Goal: Transaction & Acquisition: Purchase product/service

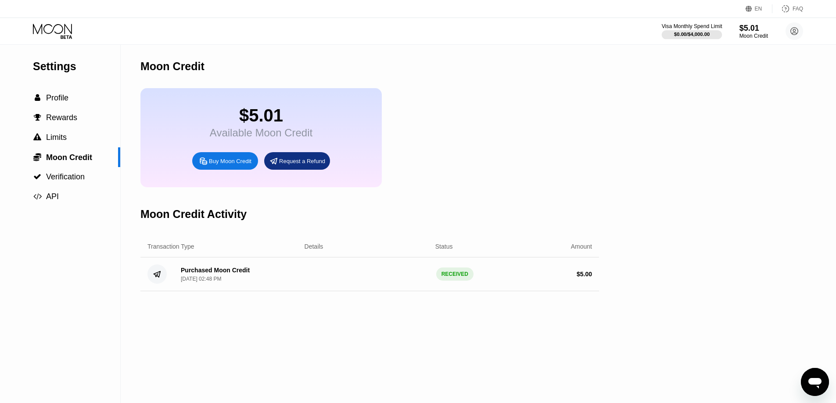
click at [687, 30] on div at bounding box center [692, 34] width 61 height 9
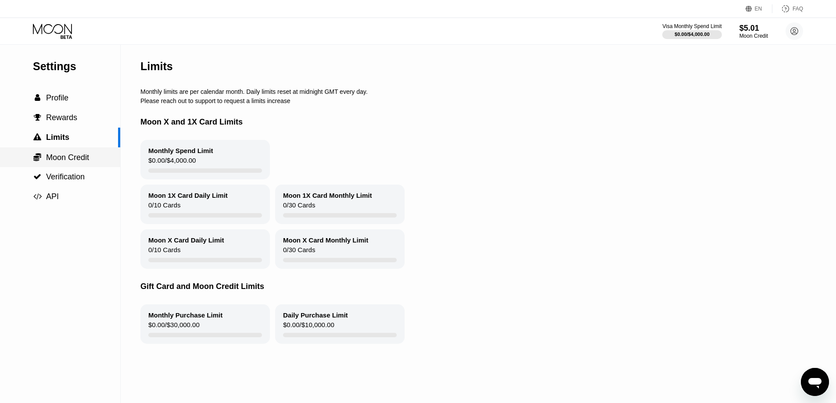
click at [51, 157] on span "Moon Credit" at bounding box center [67, 157] width 43 height 9
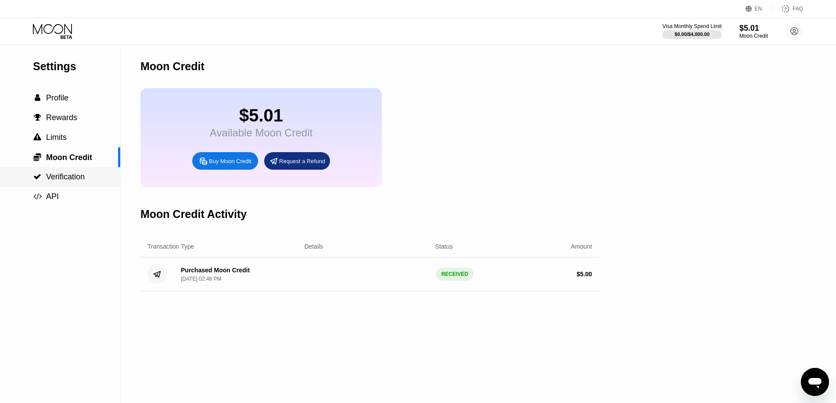
click at [62, 177] on span "Verification" at bounding box center [65, 177] width 39 height 9
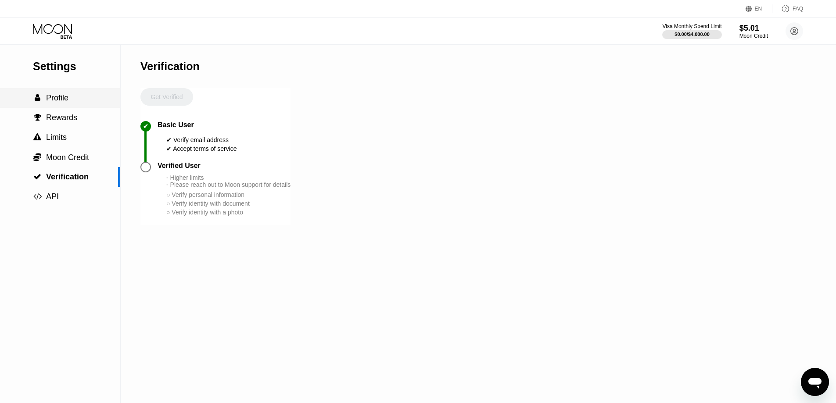
click at [56, 101] on span "Profile" at bounding box center [57, 98] width 22 height 9
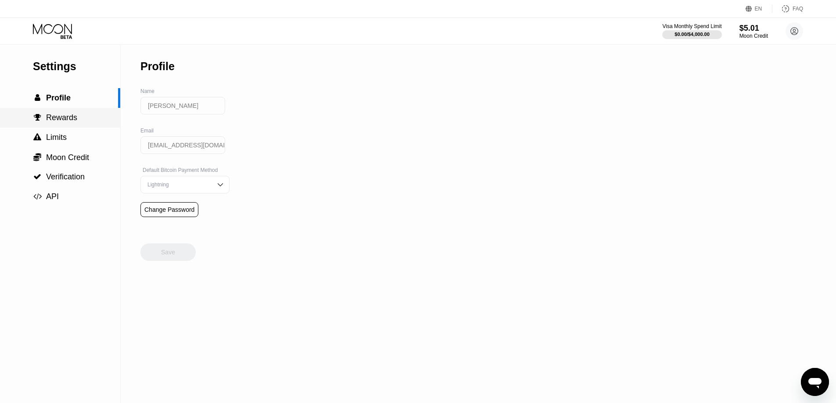
click at [72, 119] on span "Rewards" at bounding box center [61, 117] width 31 height 9
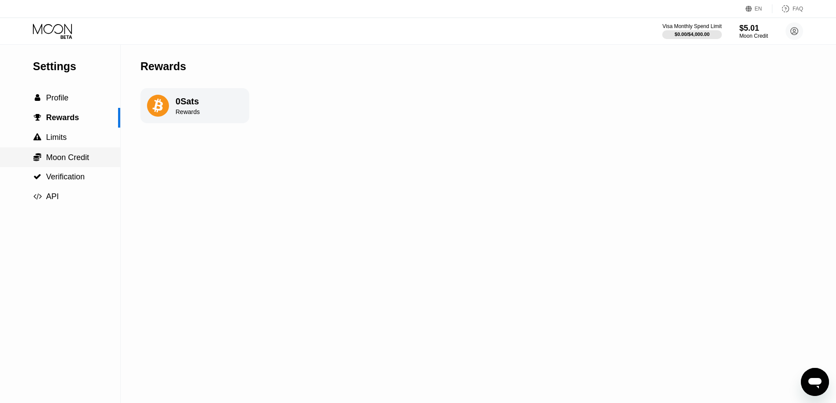
click at [82, 155] on span "Moon Credit" at bounding box center [67, 157] width 43 height 9
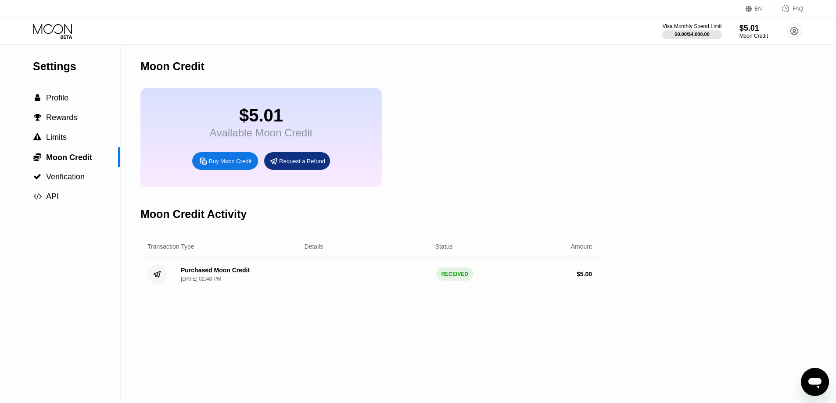
click at [66, 35] on icon at bounding box center [53, 31] width 41 height 15
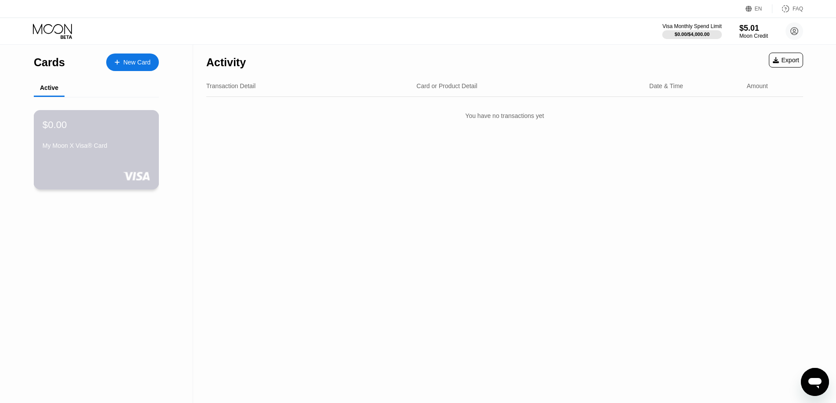
click at [127, 130] on div "$0.00" at bounding box center [97, 124] width 108 height 11
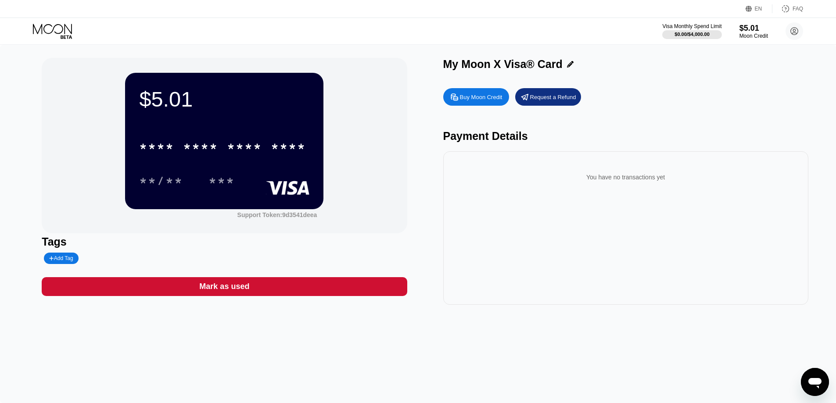
click at [486, 96] on div "Buy Moon Credit" at bounding box center [481, 97] width 43 height 7
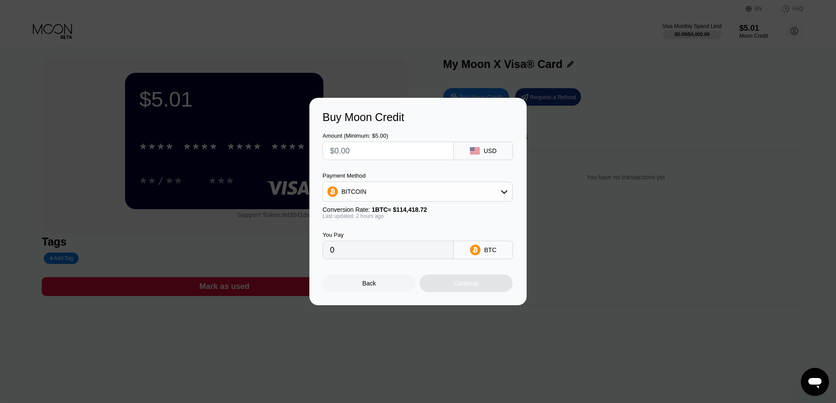
click at [561, 115] on div "Buy Moon Credit Amount (Minimum: $5.00) USD Payment Method BITCOIN Conversion R…" at bounding box center [418, 202] width 836 height 208
click at [390, 284] on div "Back" at bounding box center [369, 284] width 93 height 18
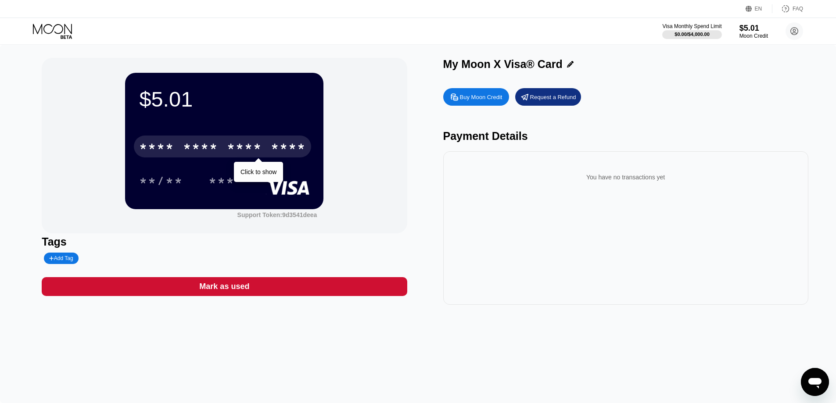
click at [298, 153] on div "****" at bounding box center [288, 148] width 35 height 14
click at [255, 150] on div "* * * *" at bounding box center [244, 148] width 35 height 14
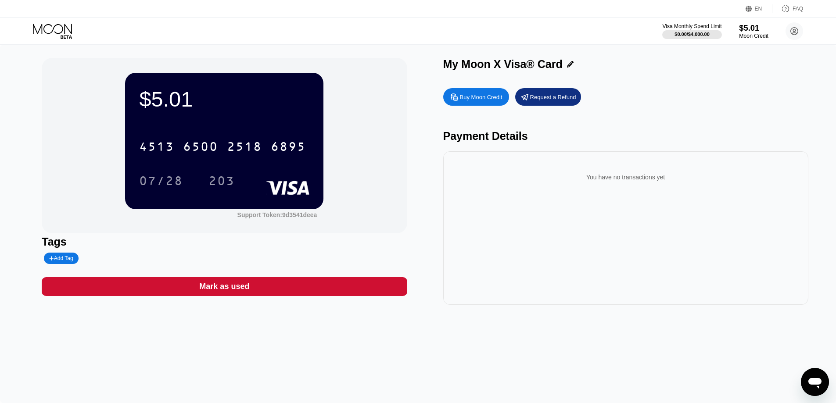
click at [752, 28] on div "$5.01" at bounding box center [753, 27] width 29 height 9
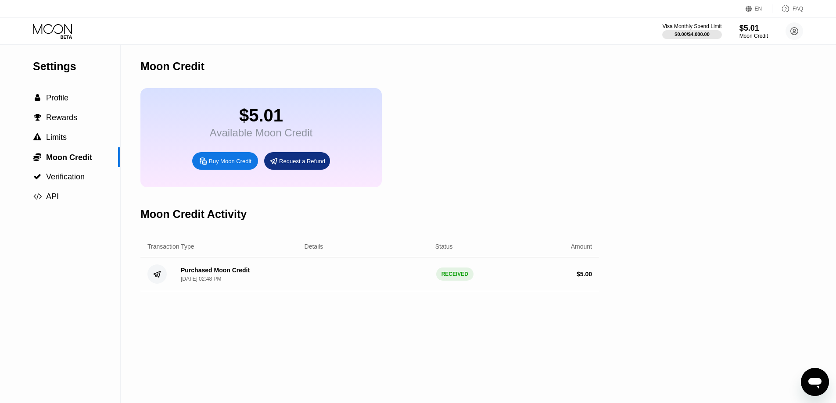
click at [234, 165] on div "Buy Moon Credit" at bounding box center [230, 161] width 43 height 7
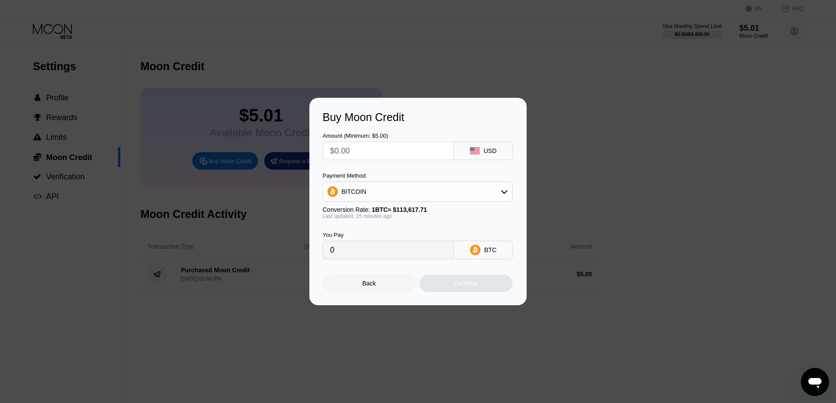
click at [485, 154] on div "USD" at bounding box center [490, 151] width 13 height 7
click at [400, 145] on input "text" at bounding box center [388, 151] width 116 height 18
type input "$8"
type input "0.00007057"
type input "$8"
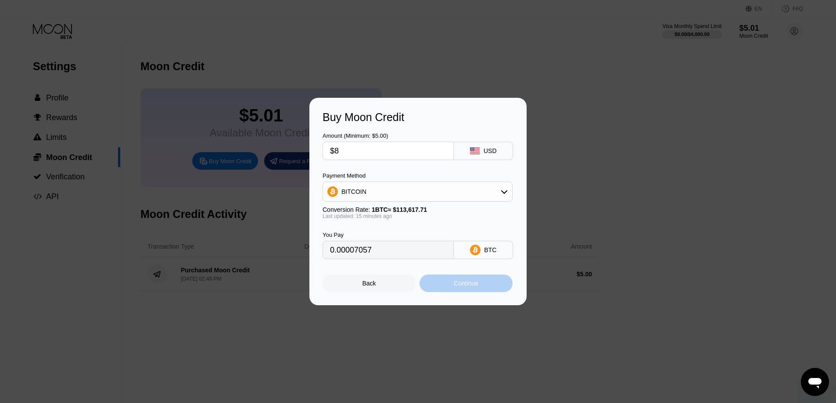
click at [468, 292] on div "Continue" at bounding box center [466, 284] width 93 height 18
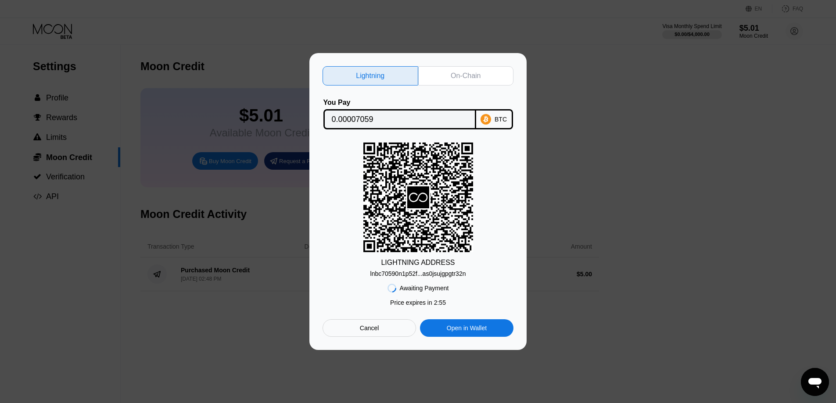
click at [463, 74] on div "On-Chain" at bounding box center [466, 76] width 30 height 9
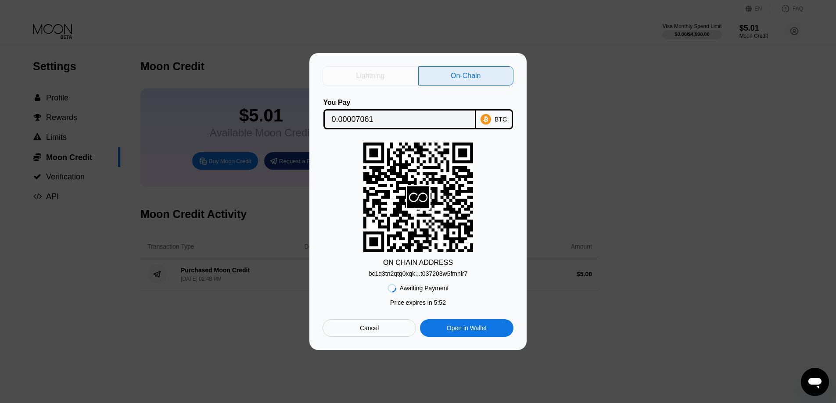
click at [393, 73] on div "Lightning" at bounding box center [371, 75] width 96 height 19
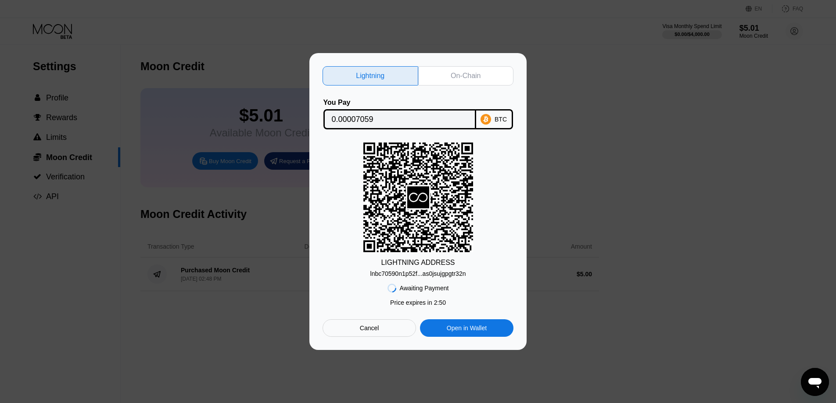
click at [446, 71] on div "On-Chain" at bounding box center [466, 75] width 96 height 19
type input "0.00007061"
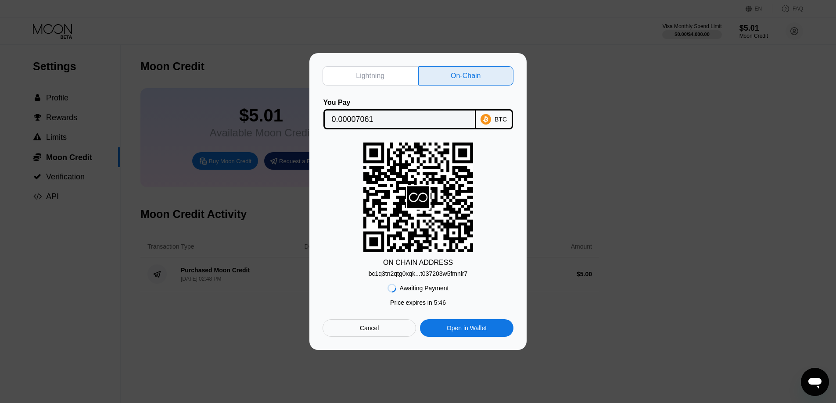
click at [463, 274] on div "bc1q3tn2qtg0xqk...t037203w5fmnlr7" at bounding box center [418, 273] width 99 height 7
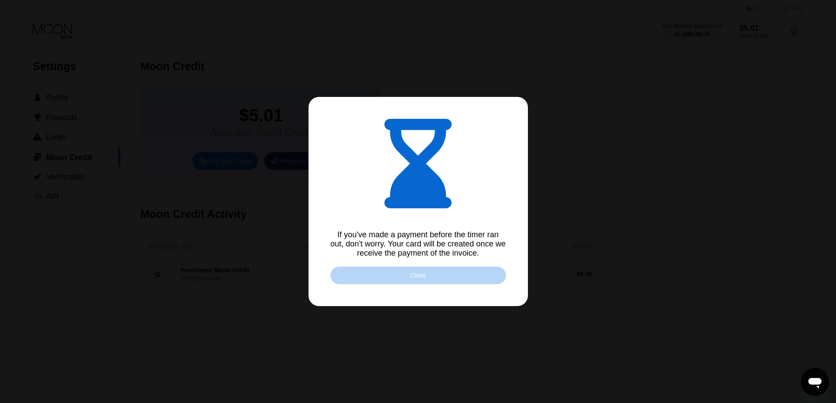
click at [470, 282] on div "Close" at bounding box center [419, 276] width 176 height 18
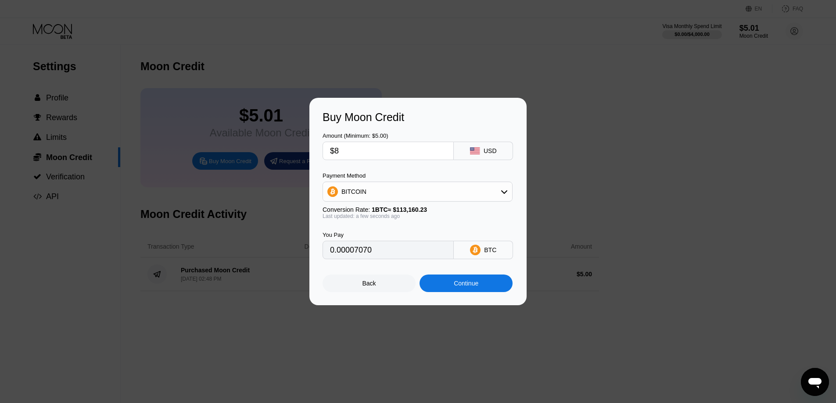
click at [468, 287] on div "Continue" at bounding box center [466, 283] width 25 height 7
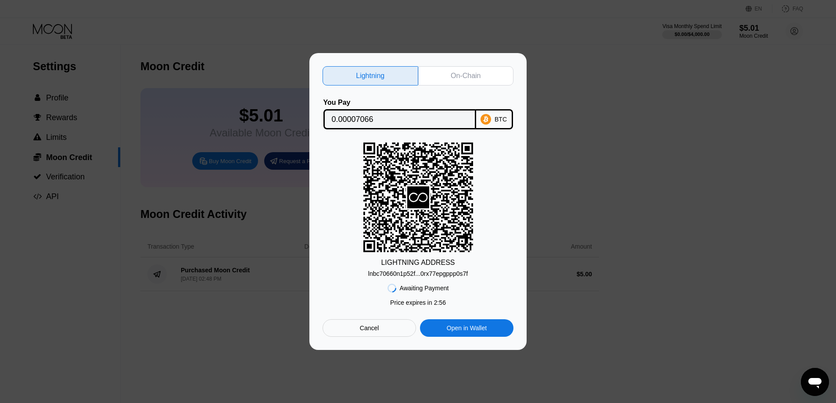
click at [453, 72] on div "On-Chain" at bounding box center [466, 76] width 30 height 9
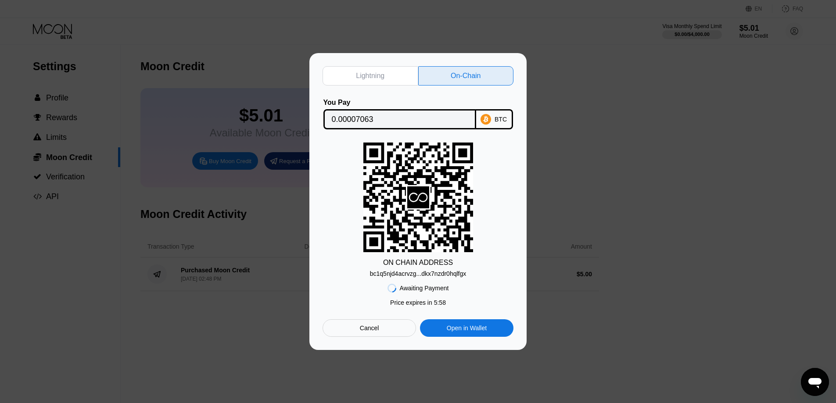
click at [457, 269] on div "bc1q5njd4acrvzg...dkx7nzdr0hqlfgx" at bounding box center [418, 272] width 96 height 11
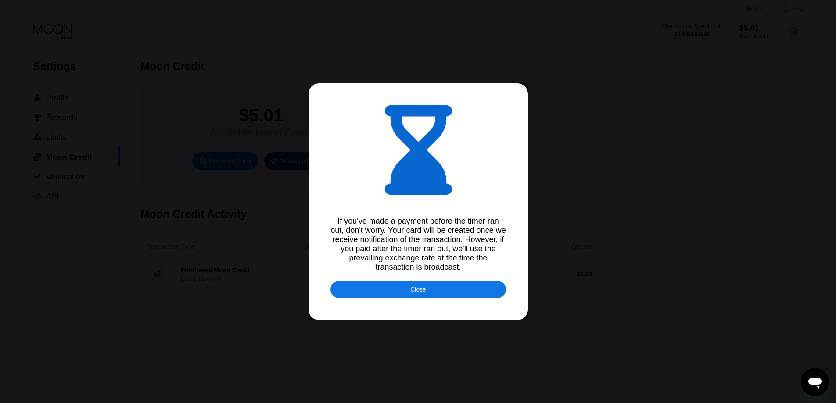
type input "0.00007090"
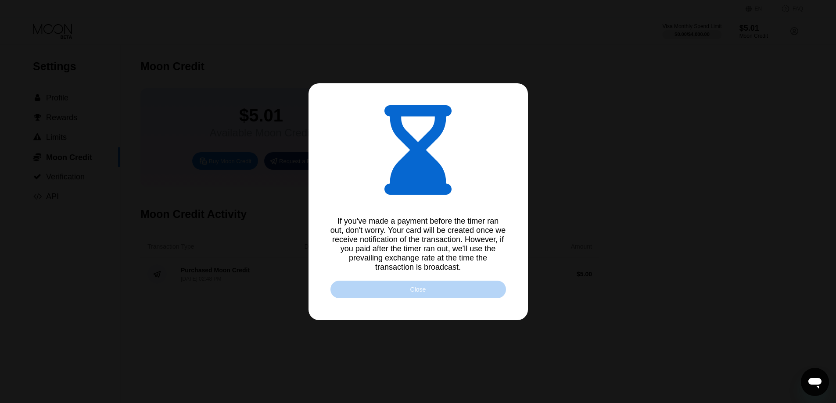
click at [448, 289] on div "Close" at bounding box center [419, 290] width 176 height 18
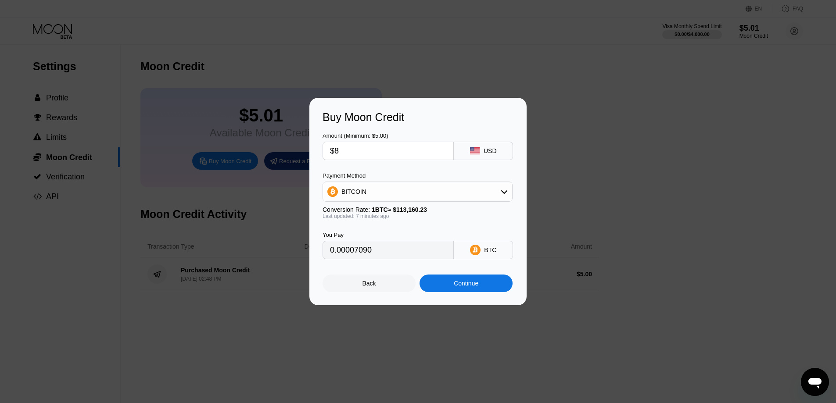
click at [562, 199] on div "Buy Moon Credit Amount (Minimum: $5.00) $8 USD Payment Method BITCOIN Conversio…" at bounding box center [418, 202] width 836 height 208
click at [379, 292] on div "Back" at bounding box center [369, 284] width 93 height 18
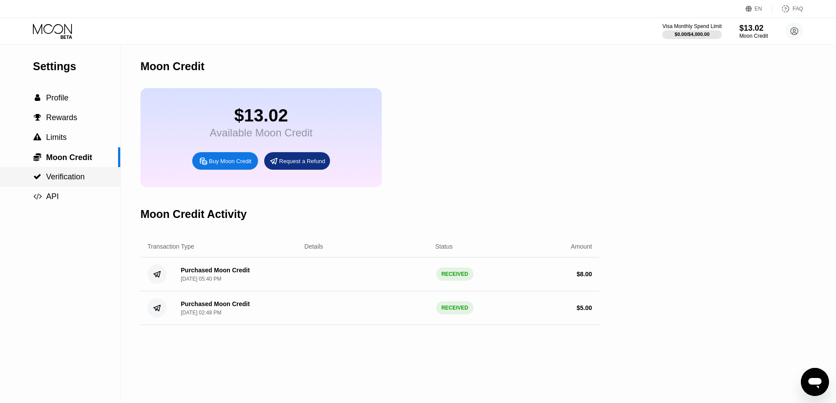
click at [72, 172] on div " Verification" at bounding box center [60, 177] width 120 height 20
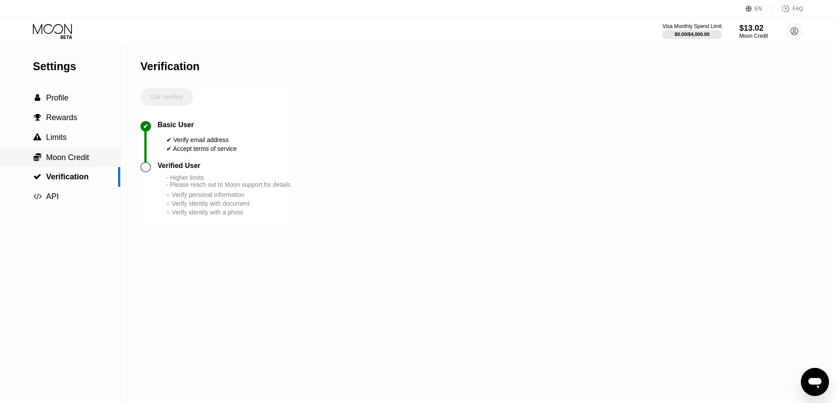
click at [68, 151] on div " Moon Credit" at bounding box center [60, 158] width 120 height 20
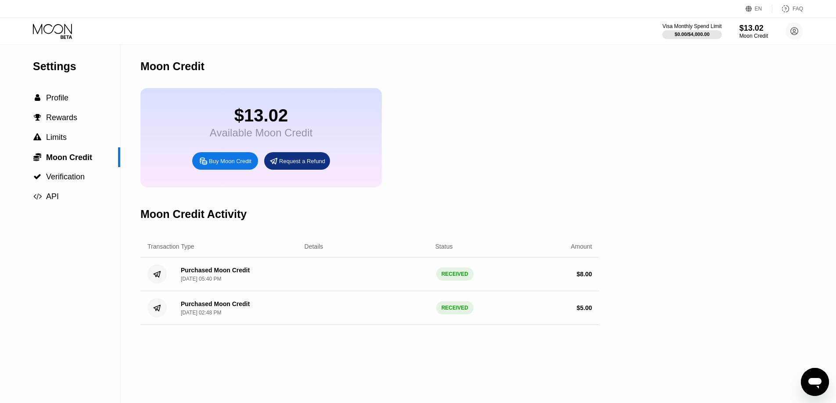
click at [244, 134] on div "Available Moon Credit" at bounding box center [261, 133] width 103 height 12
click at [190, 68] on div "Moon Credit" at bounding box center [172, 66] width 64 height 13
click at [62, 73] on div "Settings" at bounding box center [76, 66] width 87 height 13
click at [52, 101] on span "Profile" at bounding box center [57, 98] width 22 height 9
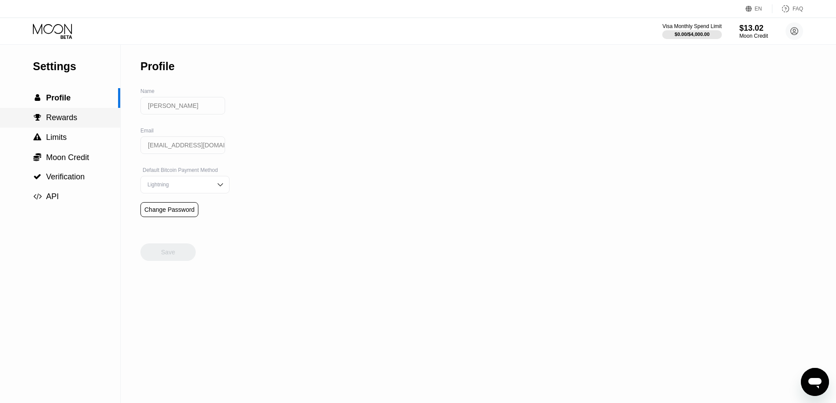
click at [54, 111] on div " Rewards" at bounding box center [60, 118] width 120 height 20
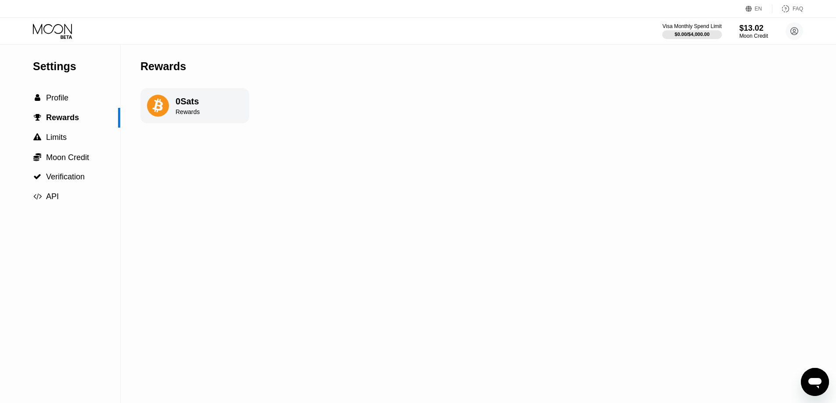
click at [70, 26] on icon at bounding box center [53, 31] width 41 height 15
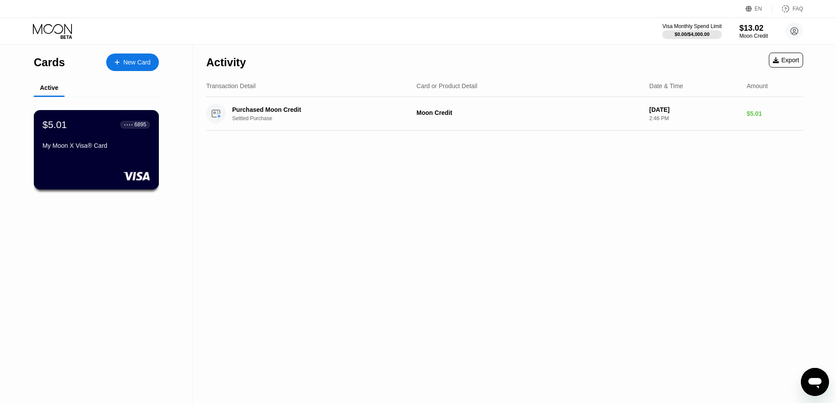
click at [111, 144] on div "$5.01 ● ● ● ● 6895 My Moon X Visa® Card" at bounding box center [97, 136] width 108 height 34
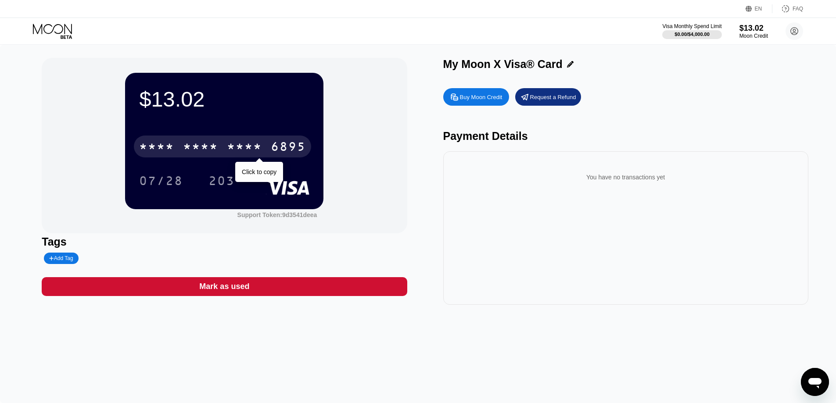
click at [251, 150] on div "* * * *" at bounding box center [244, 148] width 35 height 14
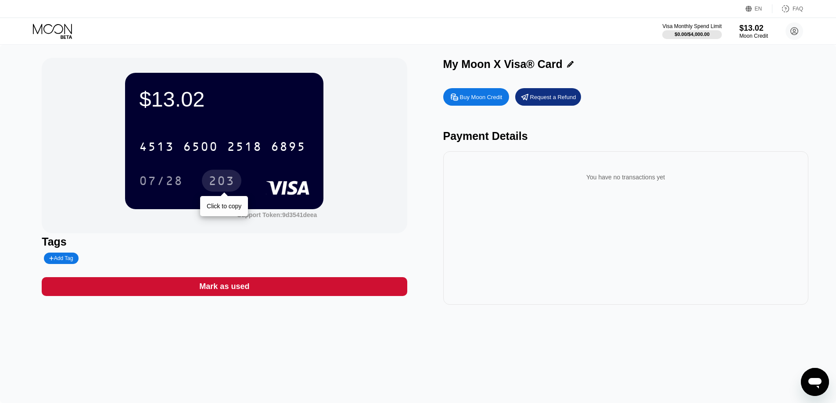
click at [209, 183] on div "203" at bounding box center [222, 182] width 26 height 14
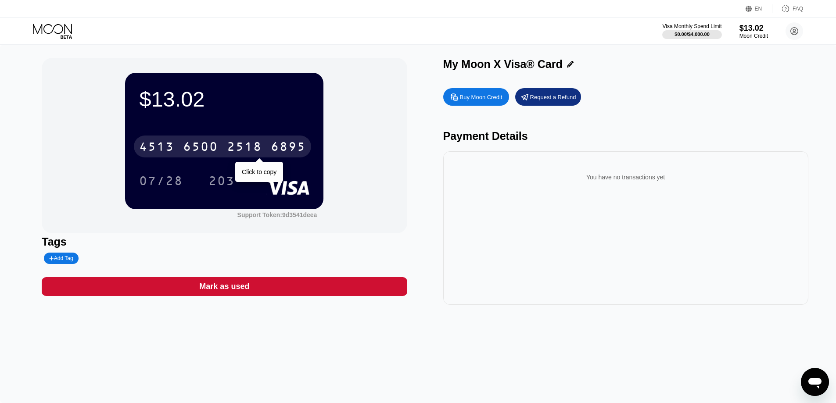
click at [277, 145] on div "6895" at bounding box center [288, 148] width 35 height 14
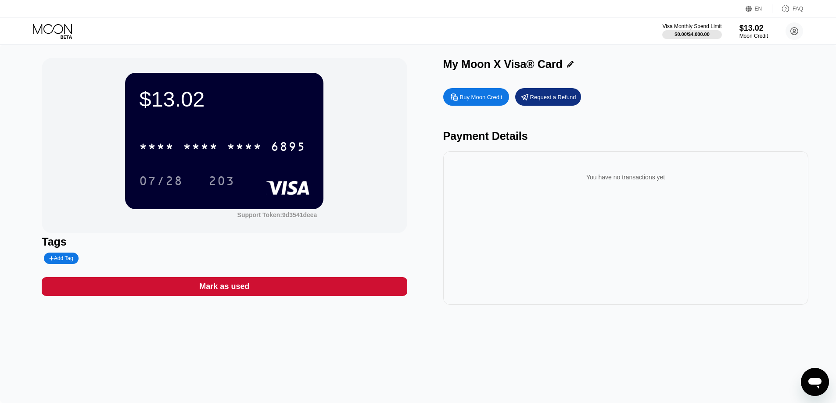
click at [504, 65] on div "My Moon X Visa® Card" at bounding box center [502, 64] width 119 height 13
click at [567, 63] on icon at bounding box center [570, 64] width 7 height 7
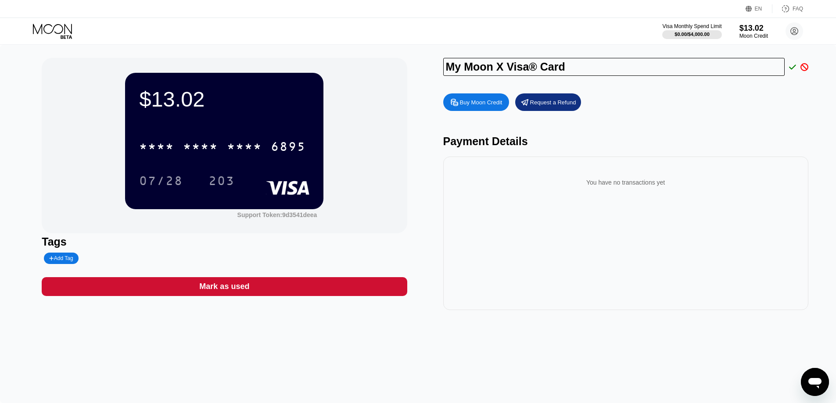
click at [652, 84] on div "My Moon X Visa® Card Buy Moon Credit Request a Refund Payment Details You have …" at bounding box center [625, 184] width 365 height 252
click at [792, 65] on icon at bounding box center [792, 67] width 7 height 8
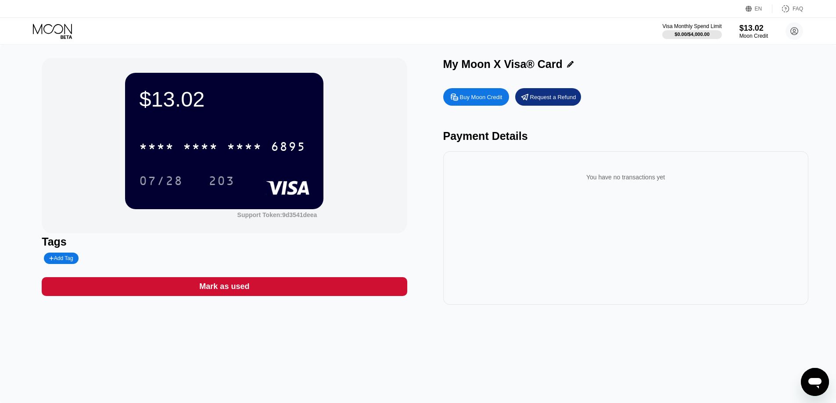
click at [163, 95] on div "$13.02" at bounding box center [224, 99] width 170 height 25
click at [799, 8] on div "FAQ" at bounding box center [798, 9] width 11 height 6
click at [315, 89] on div "$13.02 * * * * * * * * * * * * 6895 07/28 203" at bounding box center [224, 141] width 198 height 136
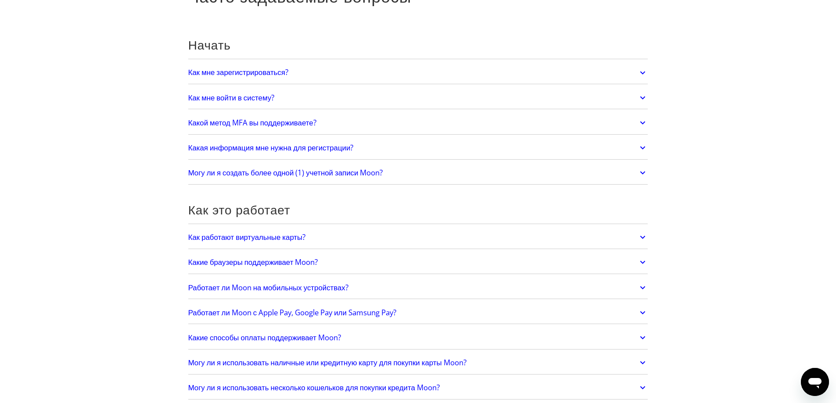
scroll to position [88, 0]
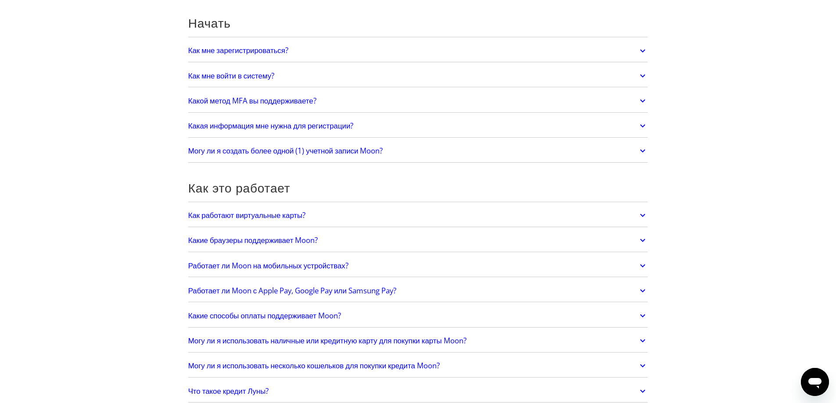
click at [474, 216] on link "Как работают виртуальные карты?" at bounding box center [418, 215] width 460 height 18
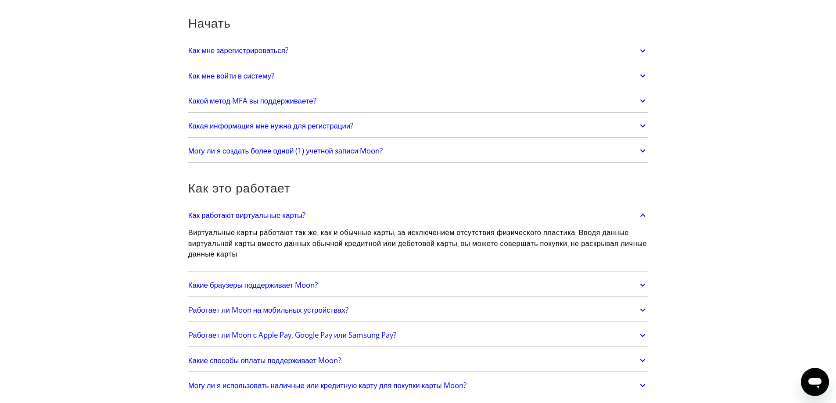
click at [474, 216] on link "Как работают виртуальные карты?" at bounding box center [418, 215] width 460 height 18
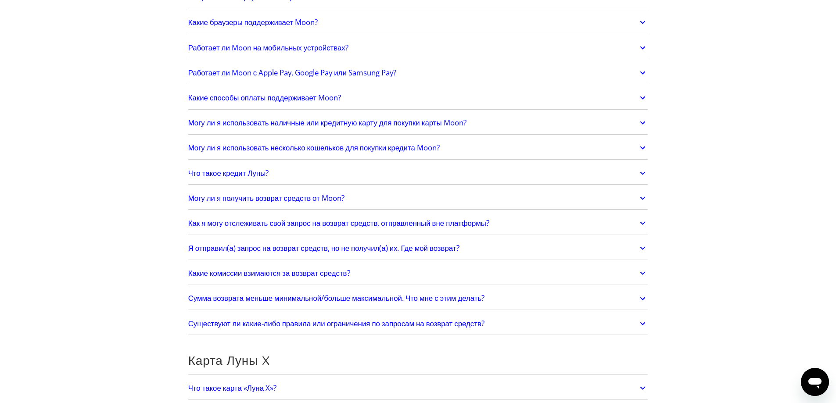
scroll to position [307, 0]
click at [480, 205] on link "Могу ли я получить возврат средств от Moon?" at bounding box center [418, 197] width 460 height 18
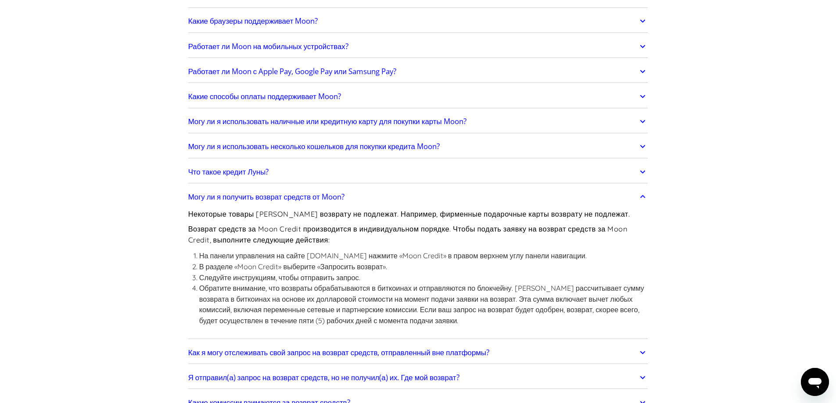
click at [485, 198] on link "Могу ли я получить возврат средств от Moon?" at bounding box center [418, 197] width 460 height 18
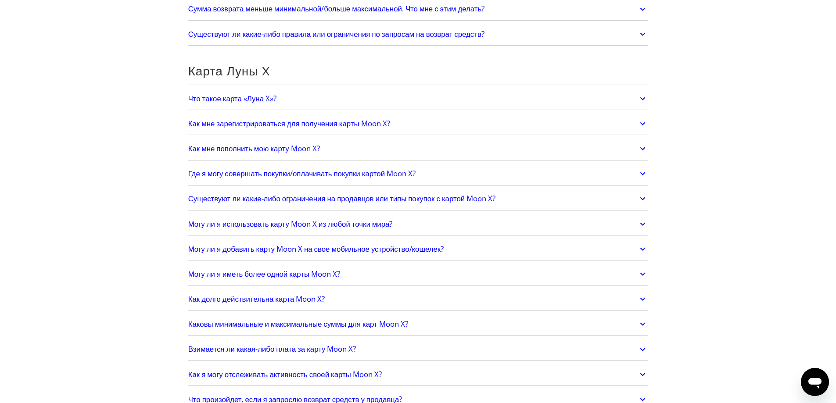
scroll to position [615, 0]
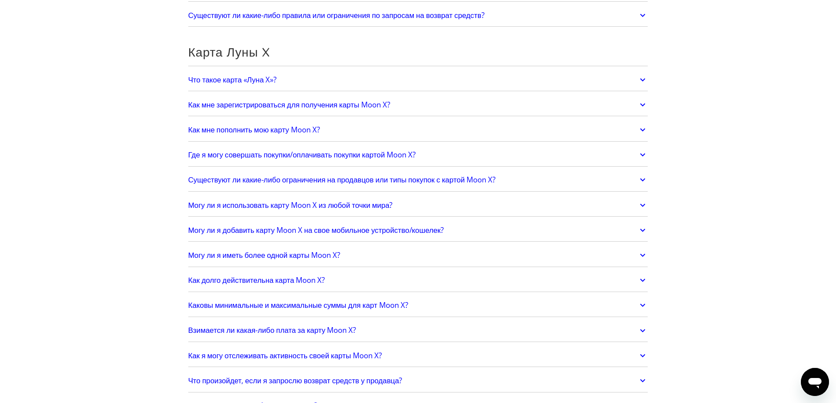
click at [491, 184] on font "Существуют ли какие-либо ограничения на продавцов или типы покупок с картой Moo…" at bounding box center [342, 180] width 308 height 10
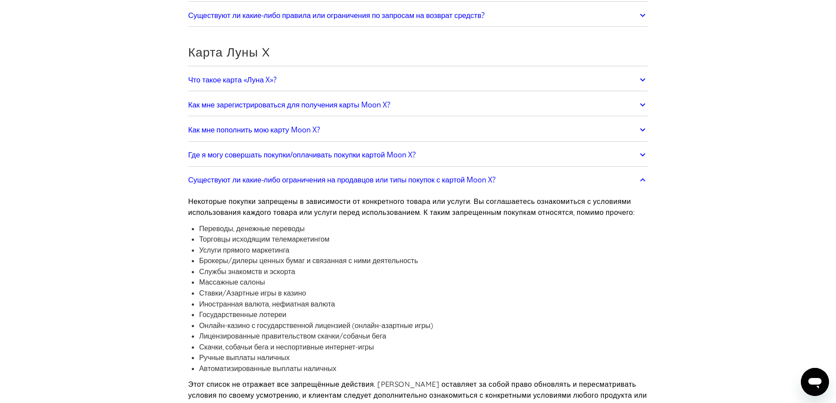
click at [491, 184] on font "Существуют ли какие-либо ограничения на продавцов или типы покупок с картой Moo…" at bounding box center [342, 180] width 308 height 10
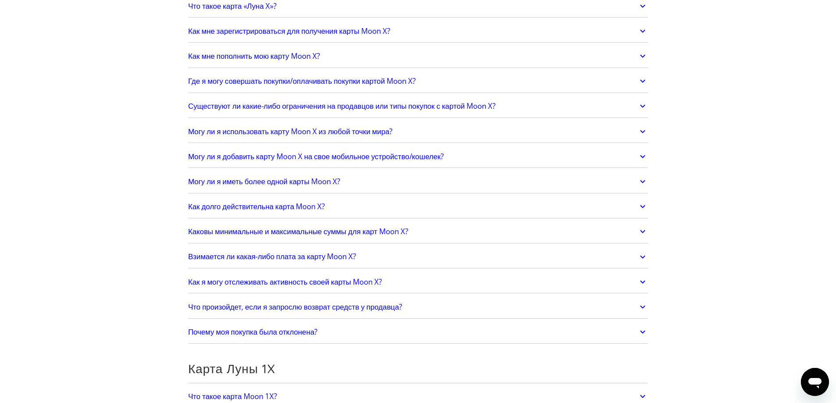
scroll to position [702, 0]
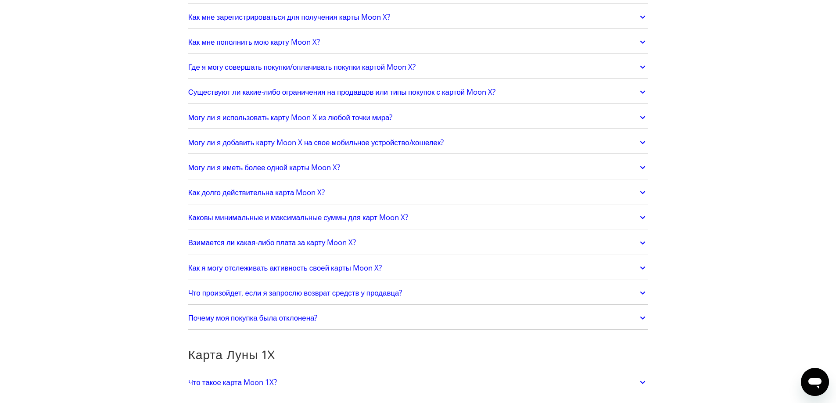
click at [492, 199] on link "Как долго действительна карта Moon X?" at bounding box center [418, 193] width 460 height 18
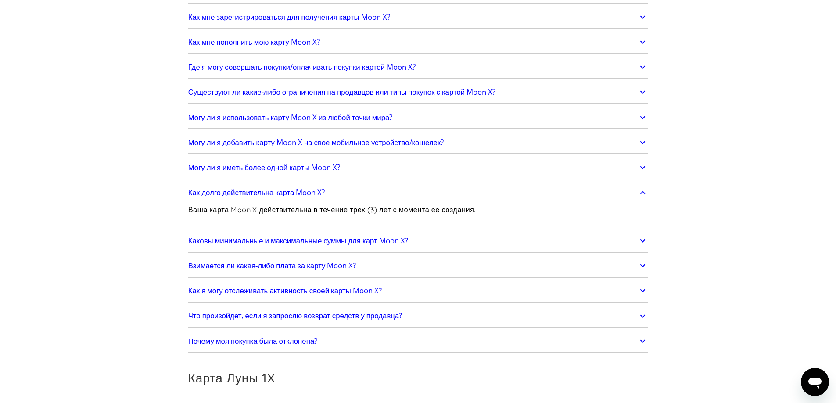
click at [492, 199] on link "Как долго действительна карта Moon X?" at bounding box center [418, 193] width 460 height 18
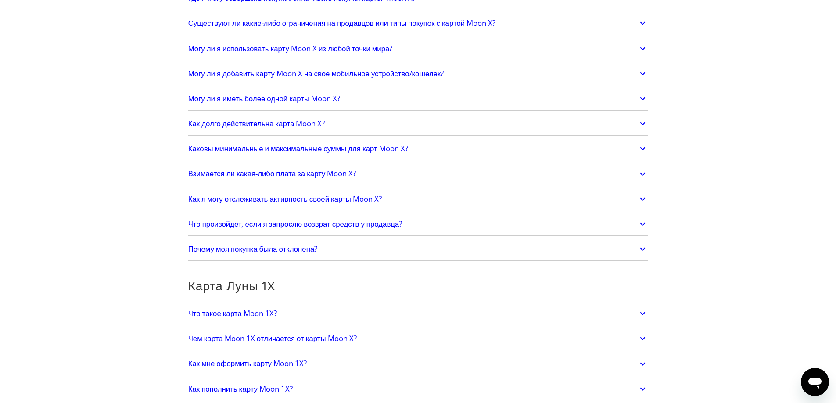
scroll to position [790, 0]
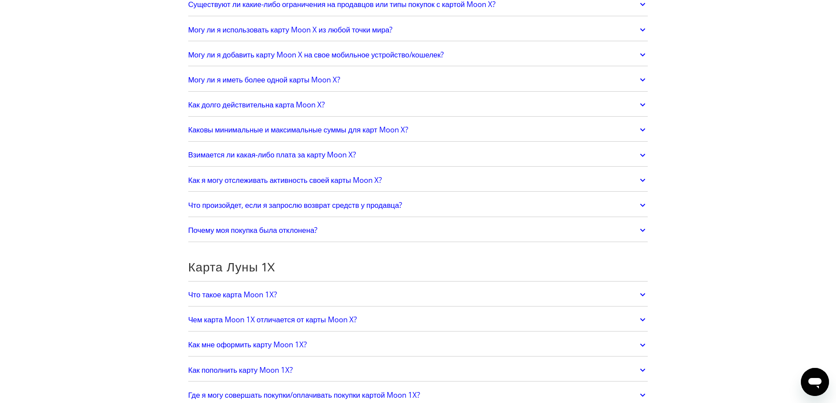
click at [487, 158] on link "Взимается ли какая-либо плата за карту Moon X?" at bounding box center [418, 155] width 460 height 18
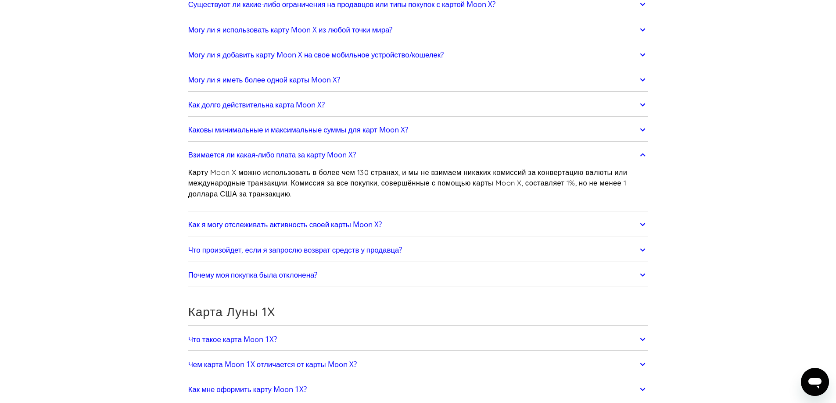
click at [487, 158] on link "Взимается ли какая-либо плата за карту Moon X?" at bounding box center [418, 155] width 460 height 18
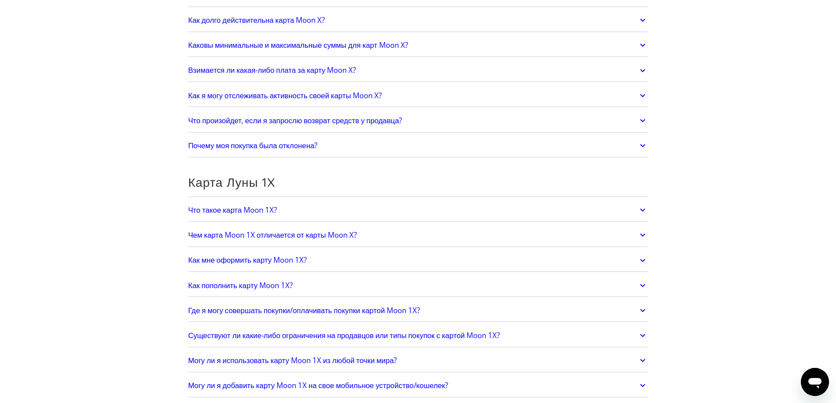
scroll to position [878, 0]
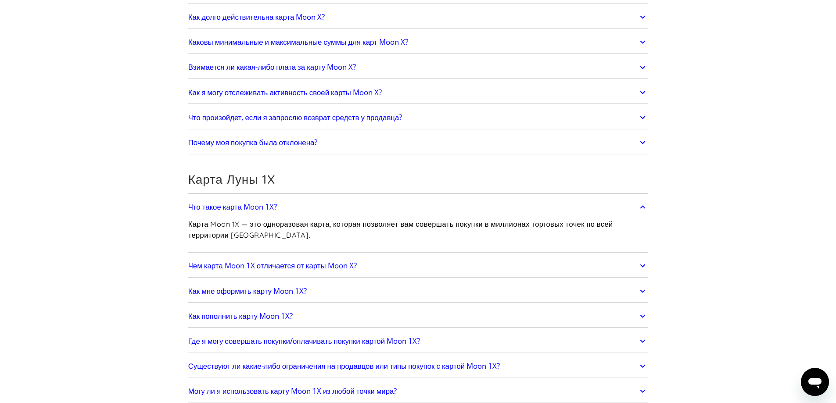
click at [426, 274] on link "Чем карта Moon 1X отличается от карты Moon X?" at bounding box center [418, 266] width 460 height 18
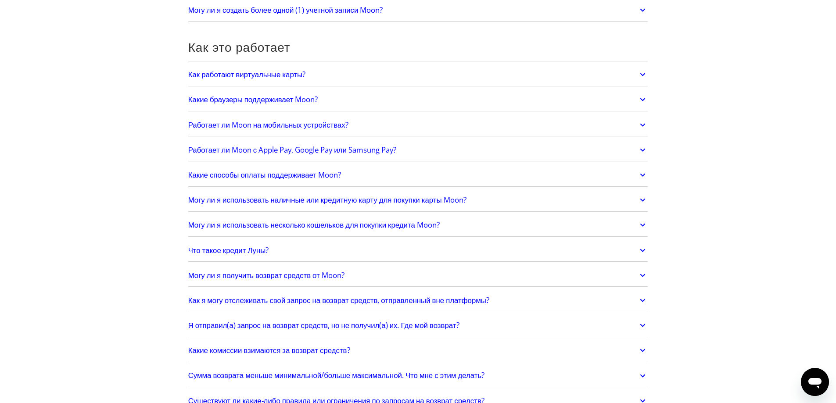
scroll to position [0, 0]
